Goal: Task Accomplishment & Management: Use online tool/utility

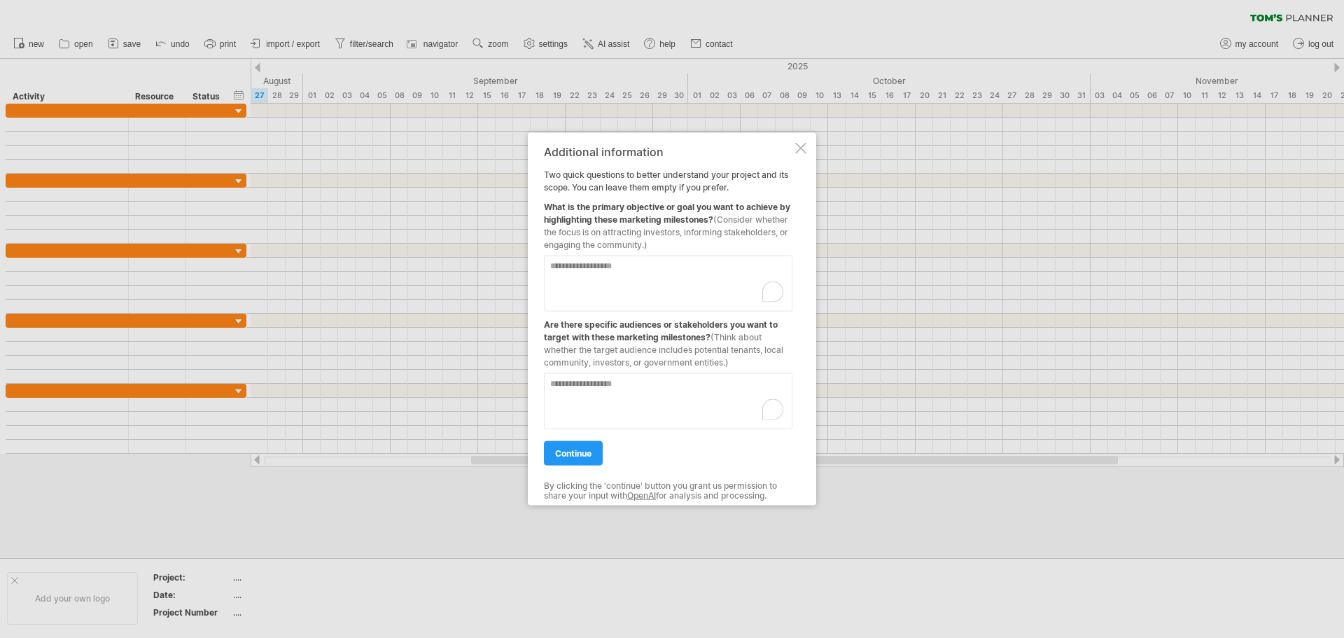
click at [662, 267] on textarea "To enrich screen reader interactions, please activate Accessibility in Grammarl…" at bounding box center [668, 283] width 248 height 56
type textarea "**********"
click at [614, 386] on textarea "To enrich screen reader interactions, please activate Accessibility in Grammarl…" at bounding box center [668, 400] width 248 height 56
type textarea "**********"
click at [582, 458] on link "continue" at bounding box center [573, 452] width 59 height 24
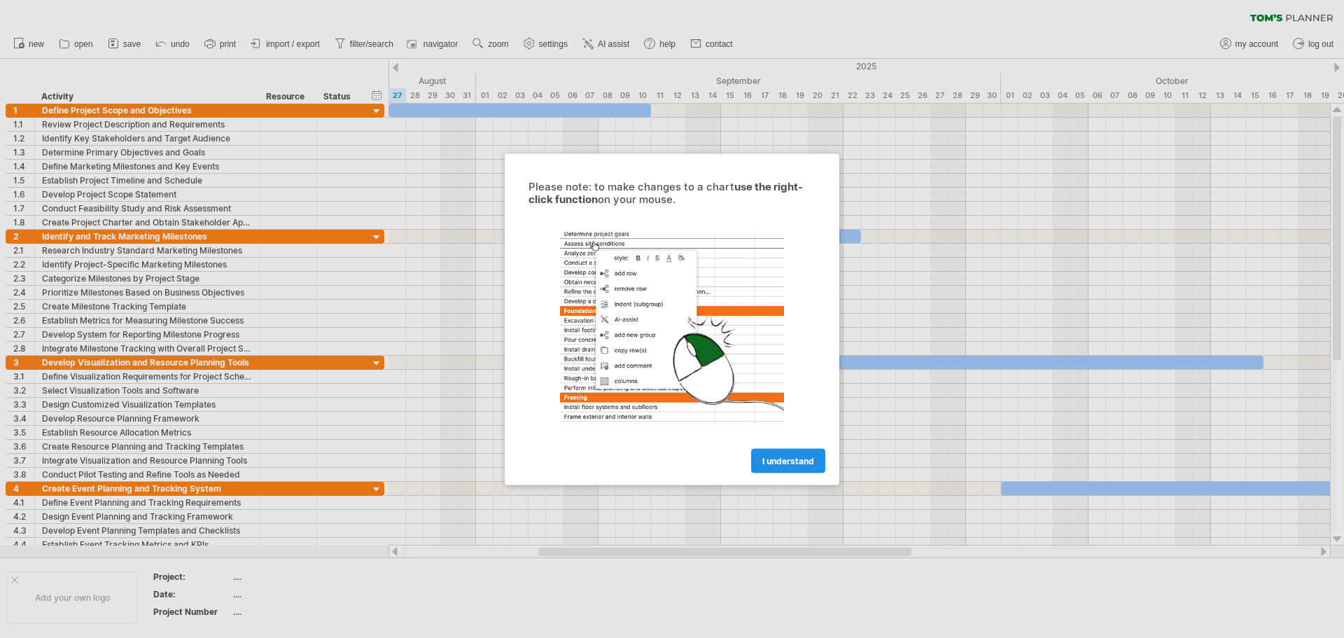
click at [799, 458] on span "I understand" at bounding box center [788, 460] width 52 height 10
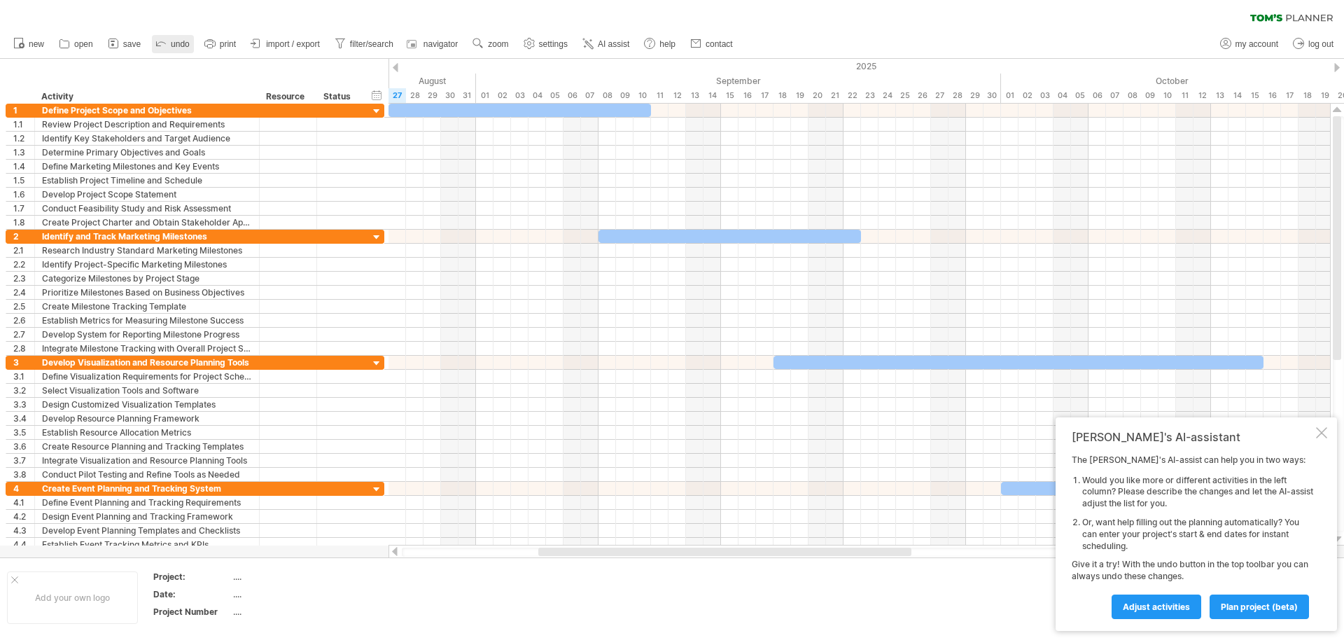
click at [171, 38] on link "undo" at bounding box center [173, 44] width 42 height 18
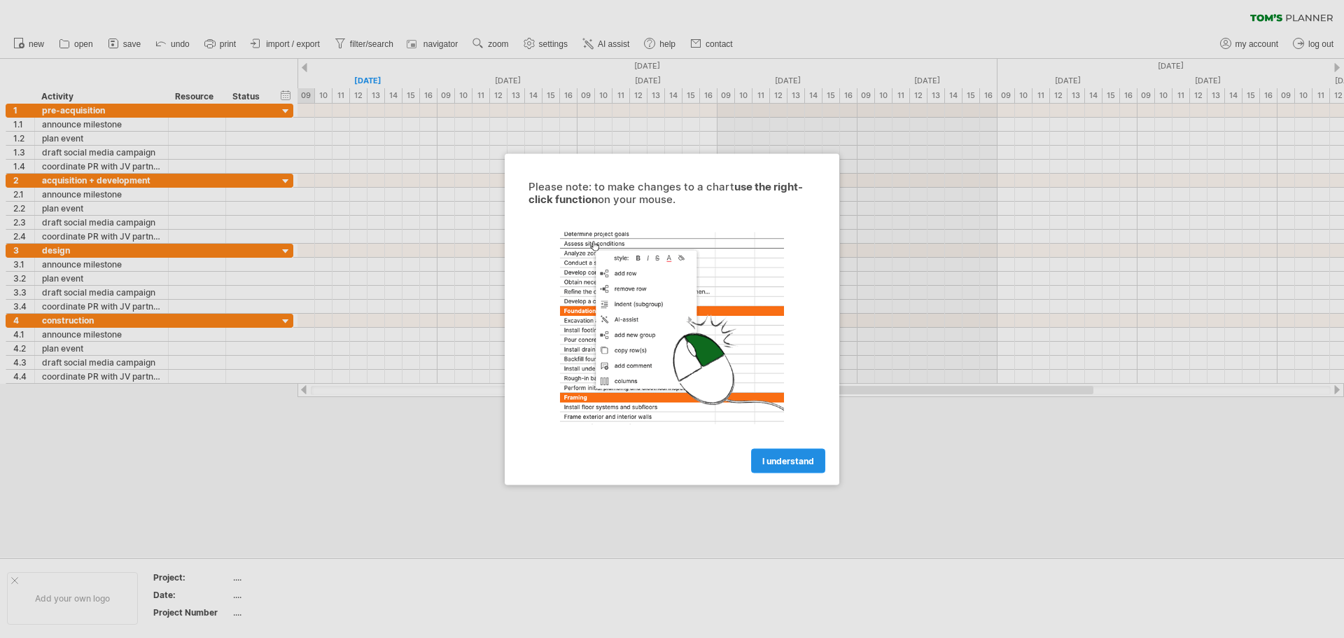
click at [803, 460] on span "I understand" at bounding box center [788, 460] width 52 height 10
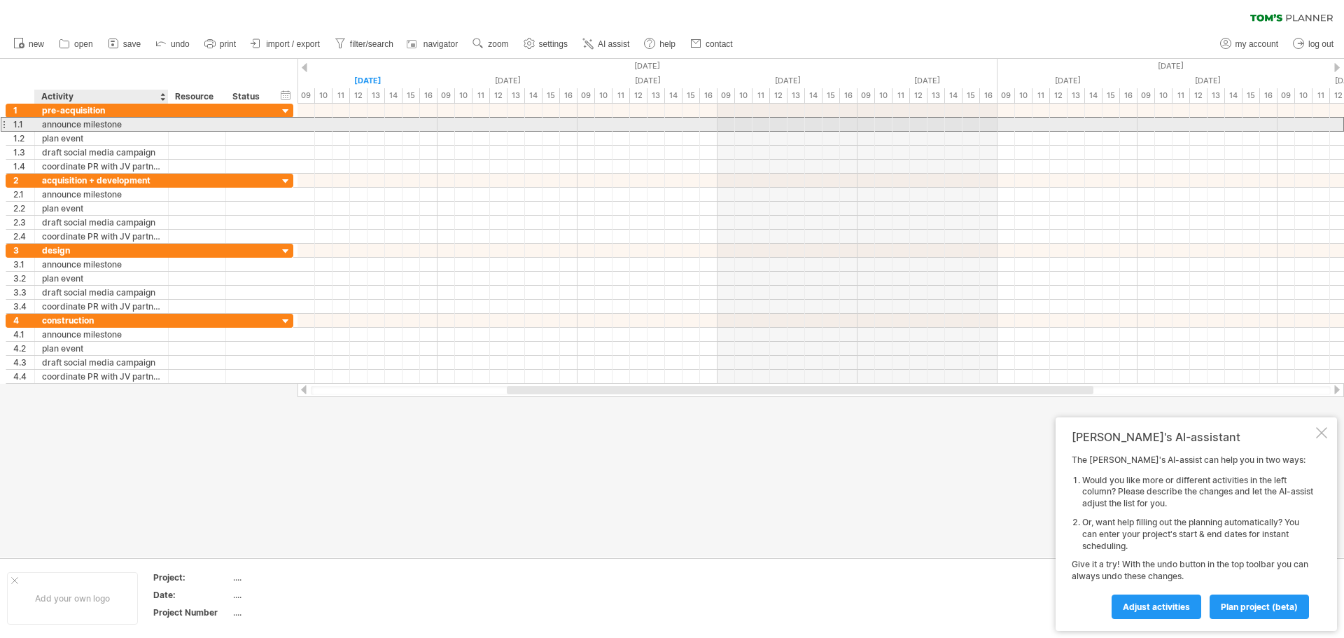
click at [176, 118] on div at bounding box center [197, 124] width 43 height 13
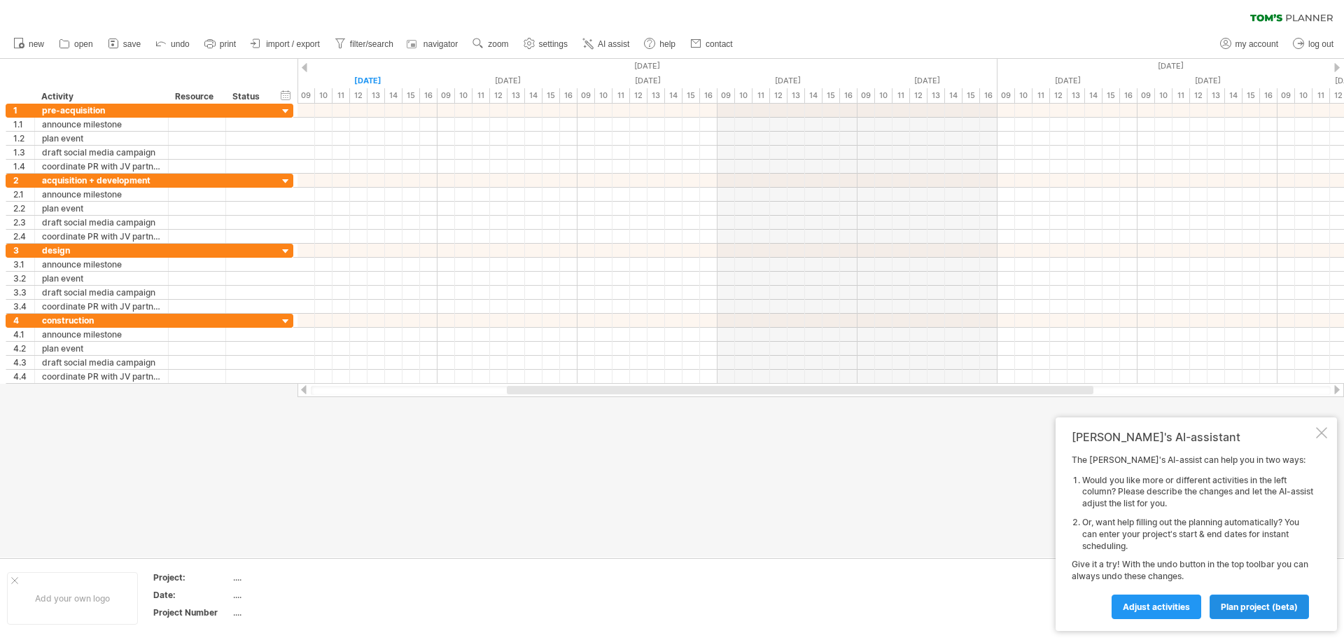
click at [1267, 612] on link "plan project (beta)" at bounding box center [1258, 606] width 99 height 24
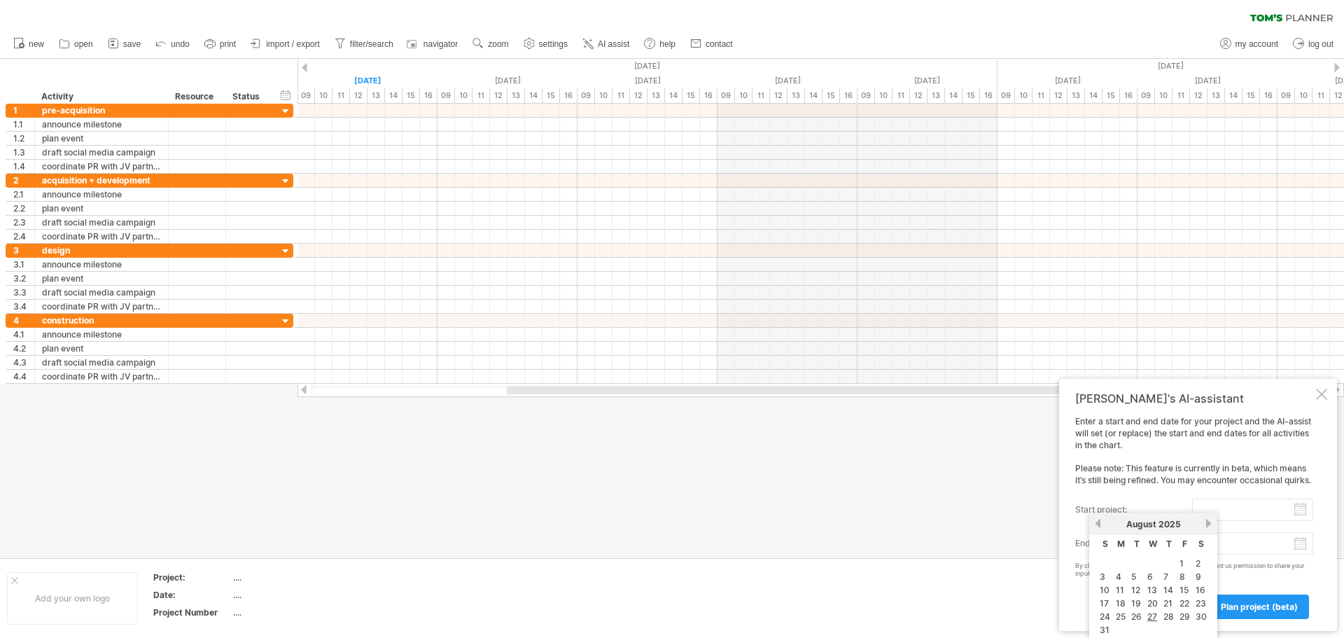
click at [1302, 511] on input "start project:" at bounding box center [1252, 509] width 121 height 22
click at [1205, 524] on link "next" at bounding box center [1208, 523] width 10 height 10
click at [1138, 621] on link "30" at bounding box center [1137, 616] width 14 height 13
type input "********"
click at [1303, 547] on body "progress(100%) Trying to reach plan.tomsplanner.com Connected again... 0% clear…" at bounding box center [672, 320] width 1344 height 640
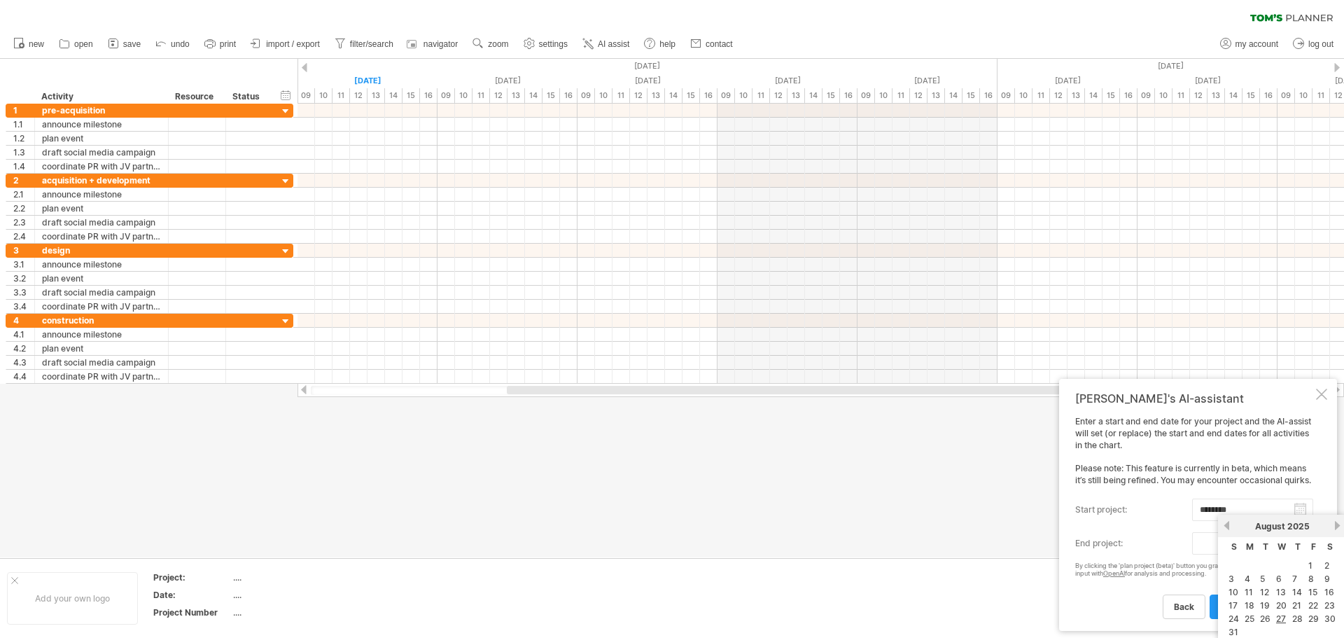
click at [1335, 526] on link "next" at bounding box center [1337, 525] width 10 height 10
click at [1335, 525] on link "next" at bounding box center [1337, 525] width 10 height 10
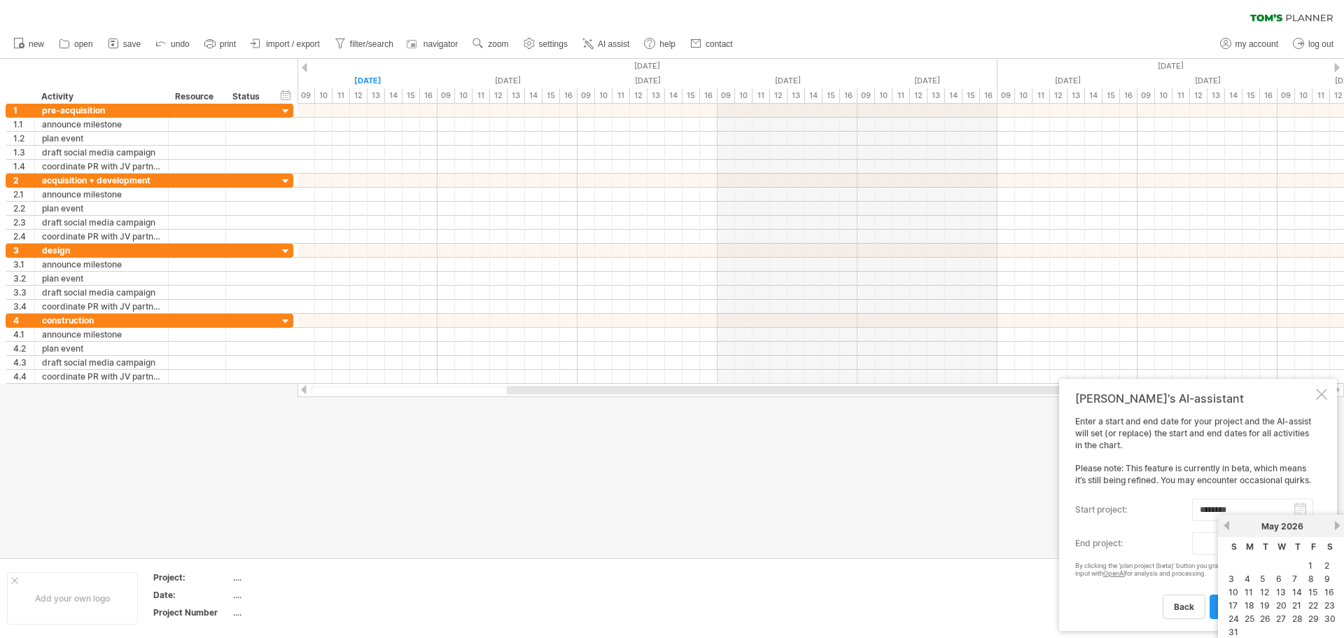
click at [1335, 525] on link "next" at bounding box center [1337, 525] width 10 height 10
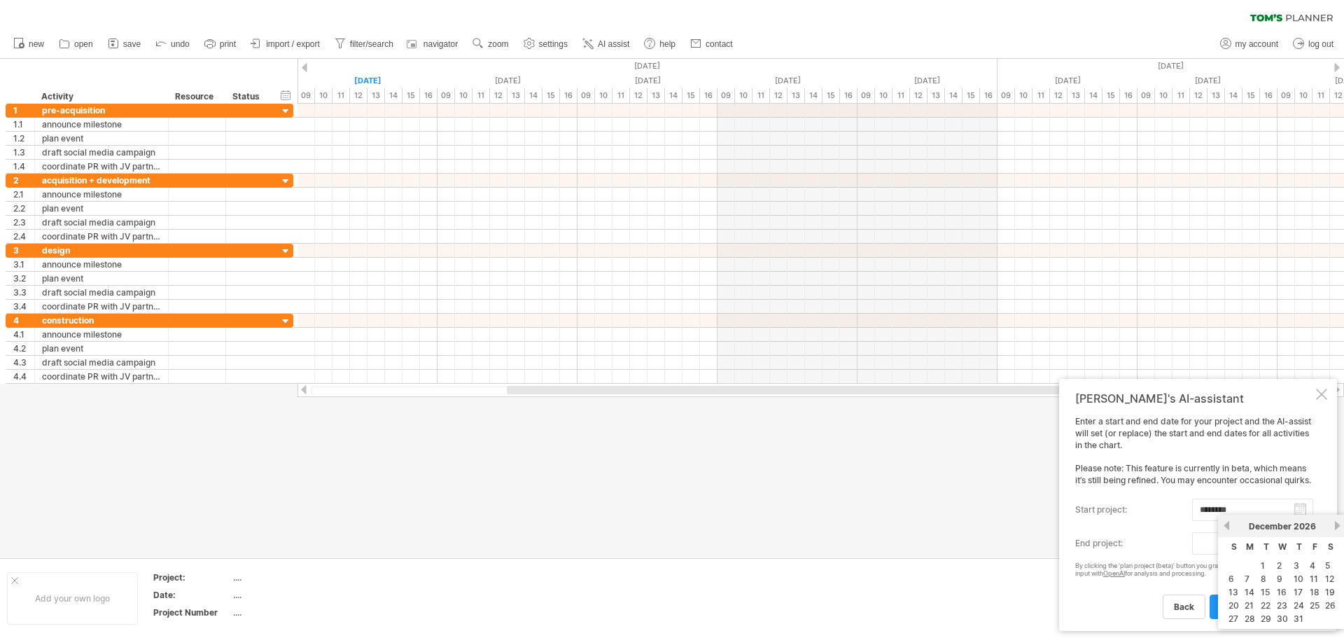
click at [1335, 525] on link "next" at bounding box center [1337, 525] width 10 height 10
click at [1335, 525] on link "next" at bounding box center [1335, 525] width 10 height 10
click at [1335, 525] on link "next" at bounding box center [1337, 525] width 10 height 10
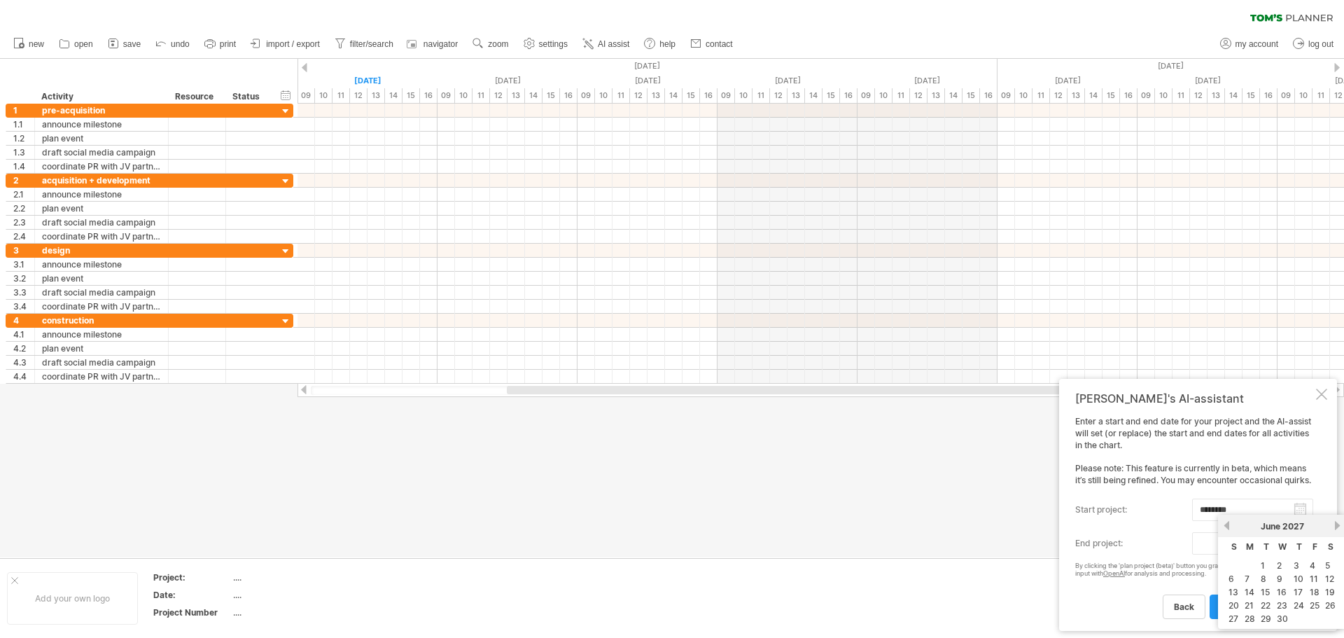
click at [1335, 525] on link "next" at bounding box center [1337, 525] width 10 height 10
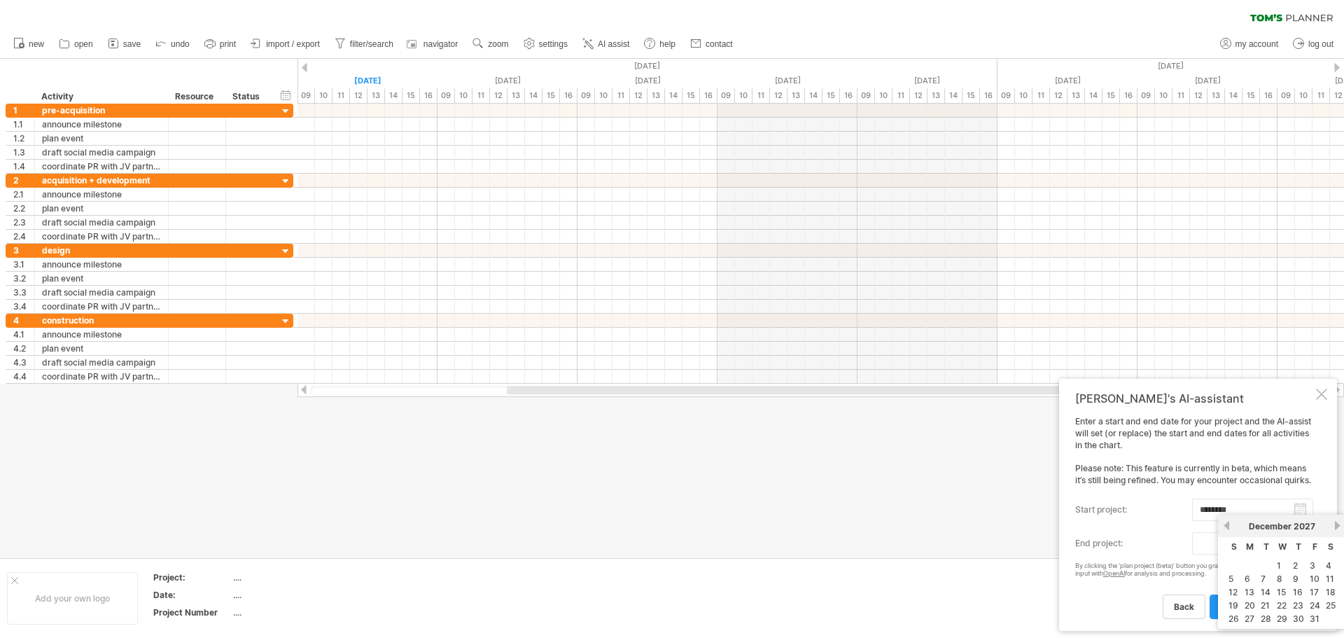
click at [1335, 525] on link "next" at bounding box center [1337, 525] width 10 height 10
click at [1335, 525] on link "next" at bounding box center [1336, 525] width 10 height 10
click at [1335, 525] on link "next" at bounding box center [1337, 525] width 10 height 10
click at [1281, 579] on link "7" at bounding box center [1278, 578] width 8 height 13
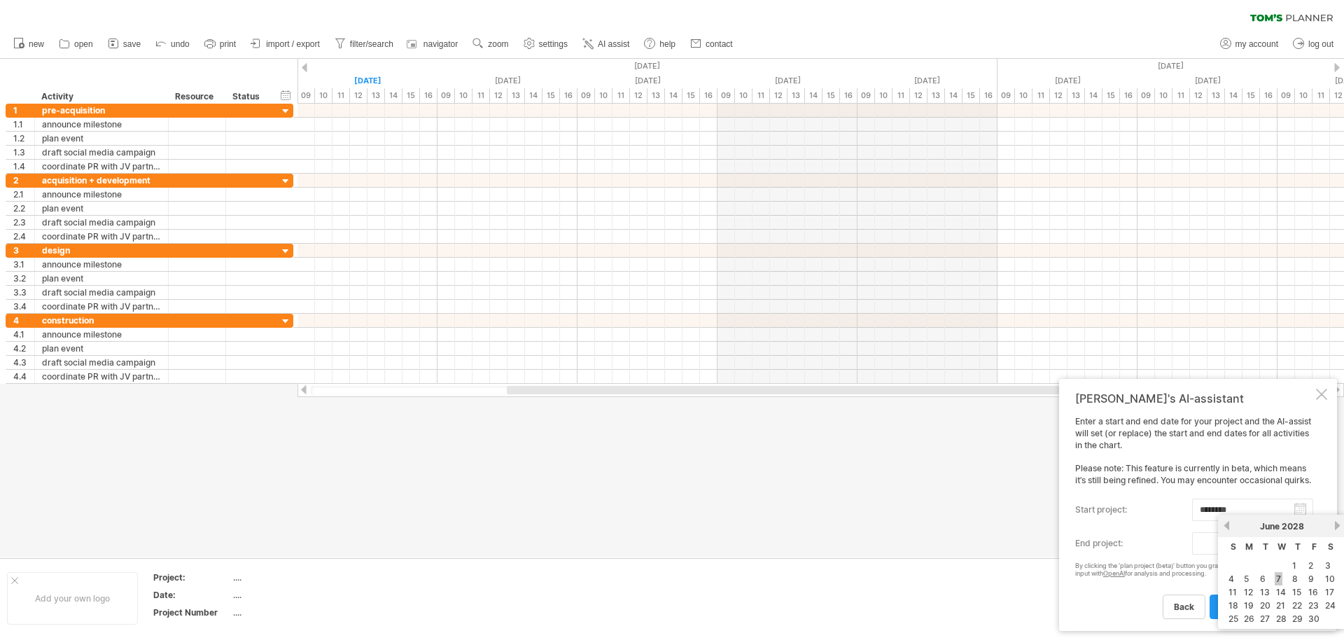
type input "********"
click at [1271, 607] on span "plan project (beta)" at bounding box center [1259, 606] width 77 height 10
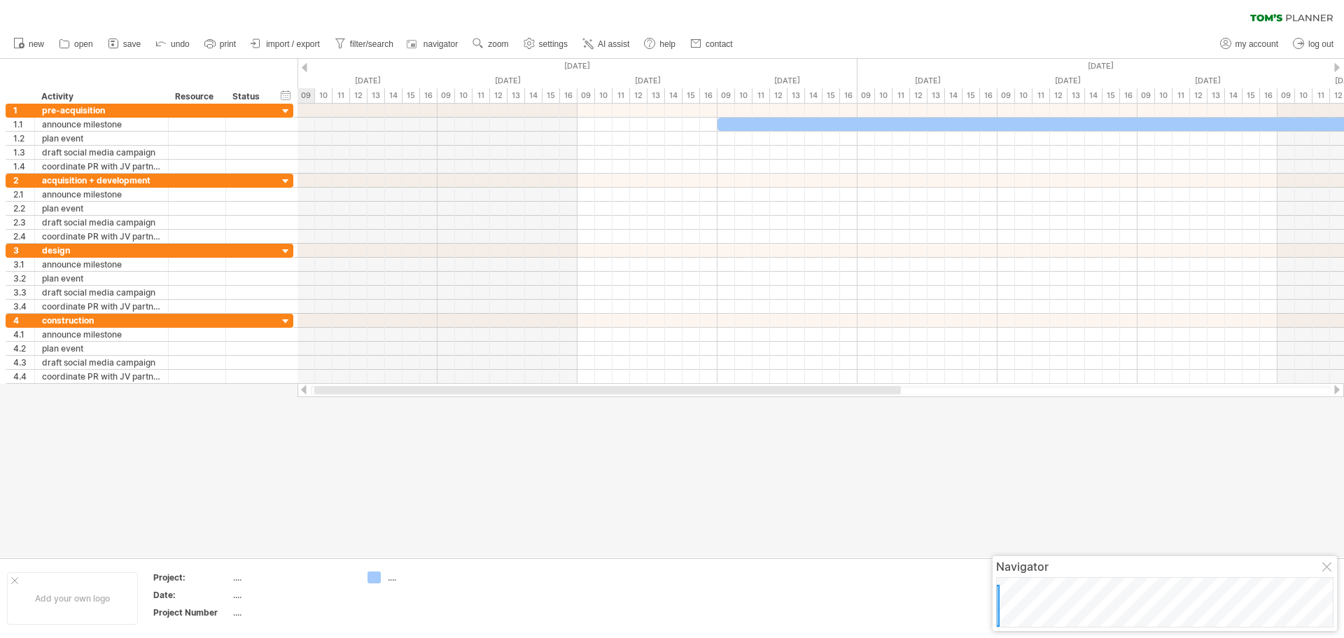
click at [867, 442] on div at bounding box center [672, 308] width 1344 height 498
drag, startPoint x: 1196, startPoint y: 565, endPoint x: 1079, endPoint y: 384, distance: 215.5
click at [1079, 435] on div "Navigator" at bounding box center [1081, 442] width 337 height 14
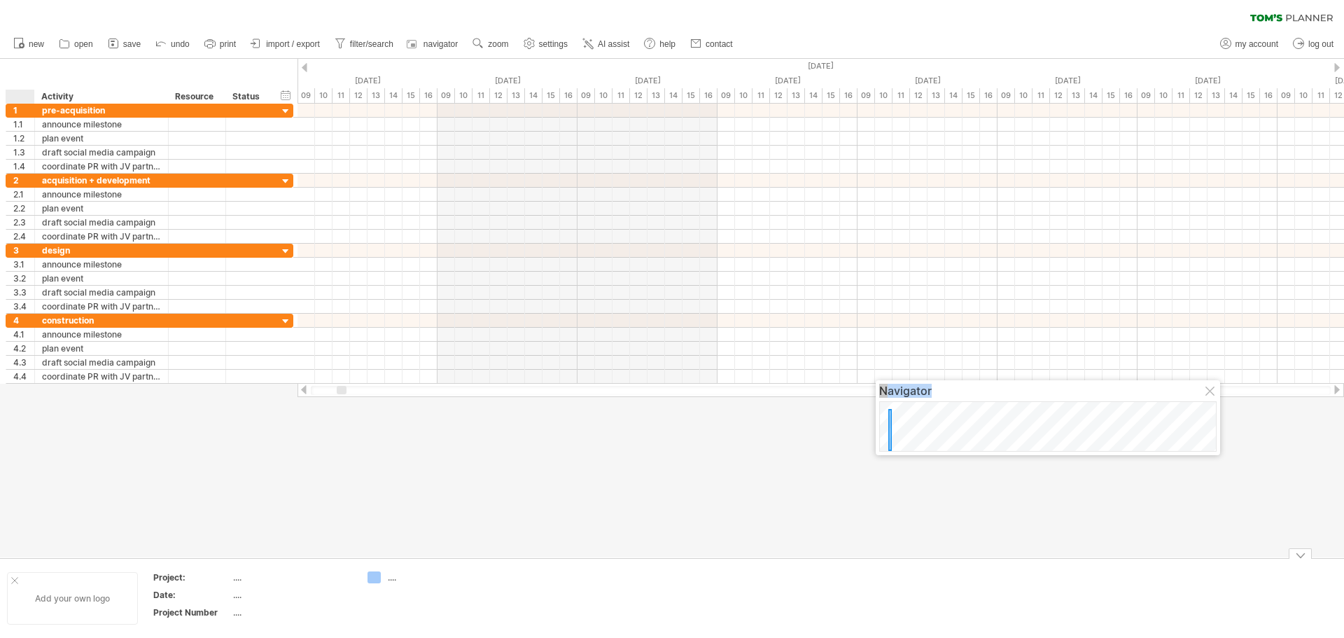
click at [24, 595] on div "Add your own logo" at bounding box center [72, 598] width 131 height 52
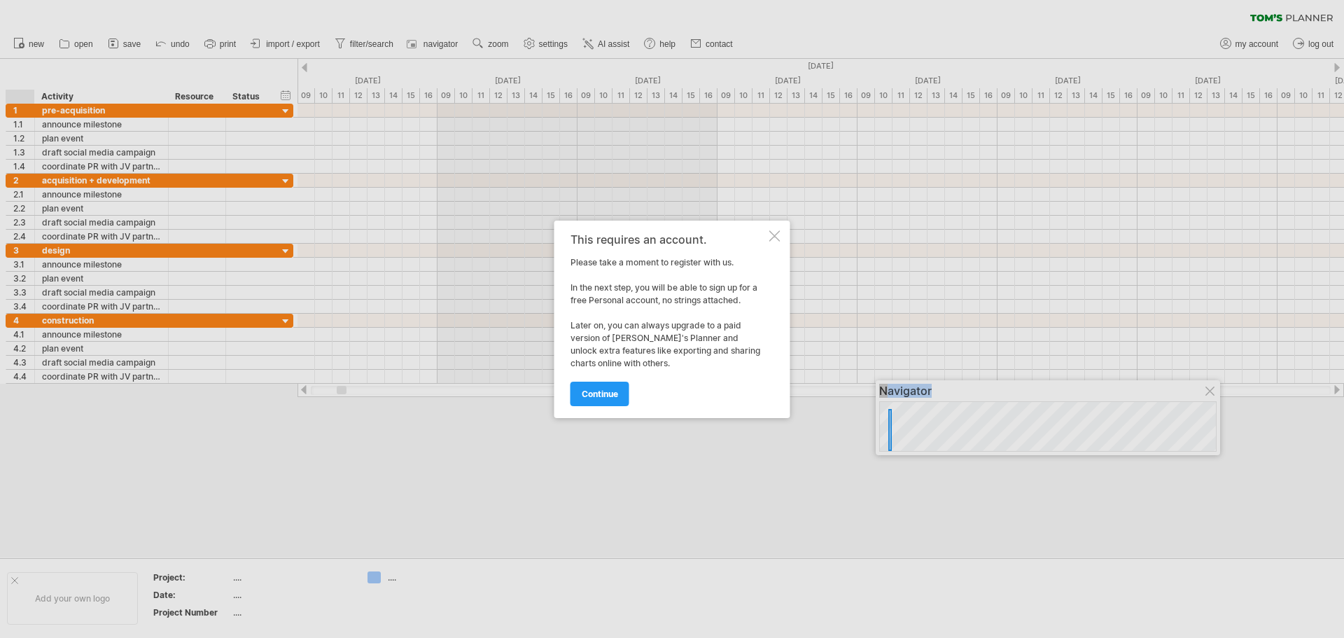
click at [778, 235] on div at bounding box center [774, 235] width 11 height 11
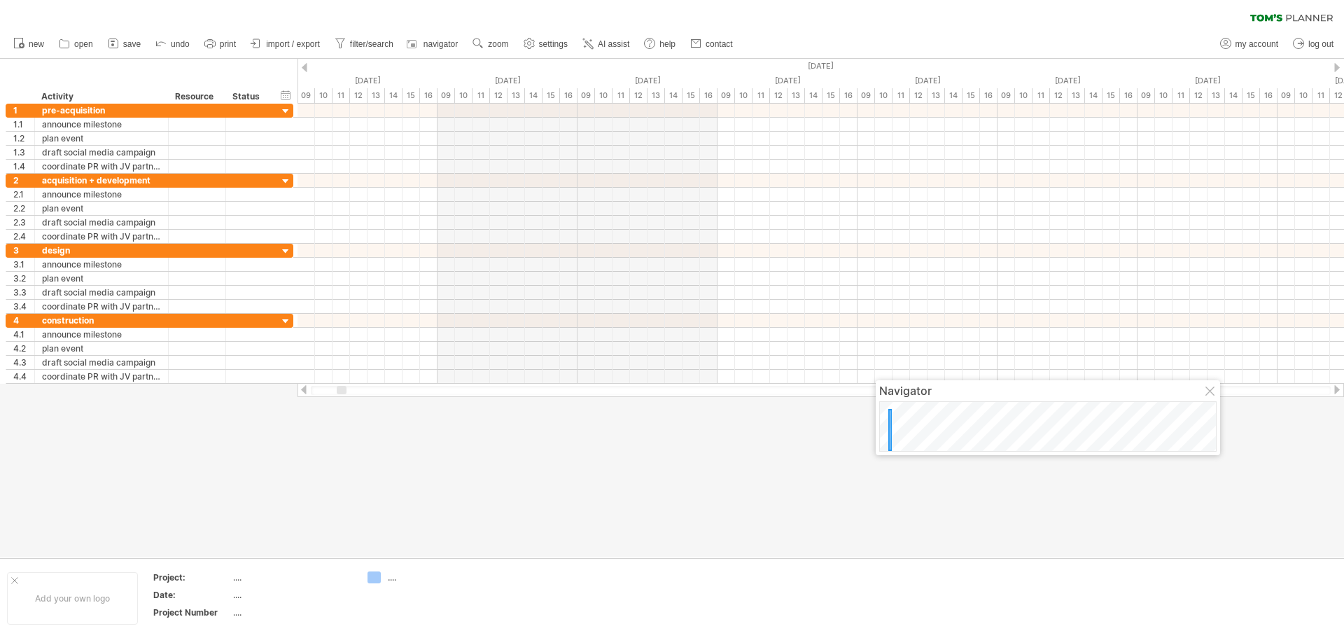
click at [1210, 388] on div at bounding box center [1210, 391] width 11 height 11
